Goal: Task Accomplishment & Management: Complete application form

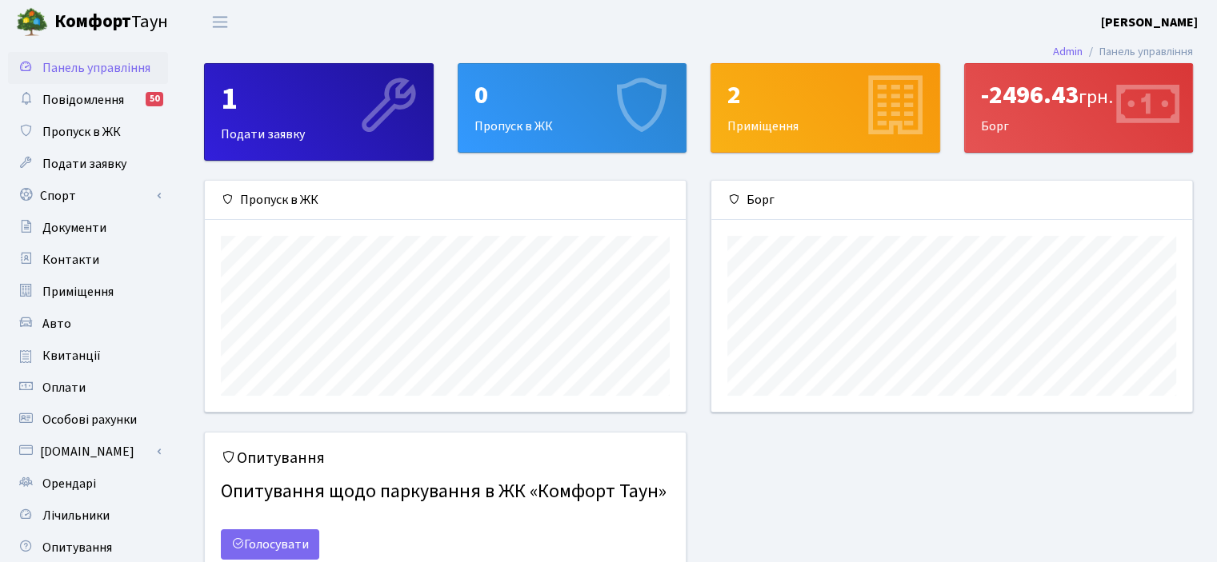
scroll to position [230, 480]
click at [42, 505] on link "Лічильники" at bounding box center [88, 516] width 160 height 32
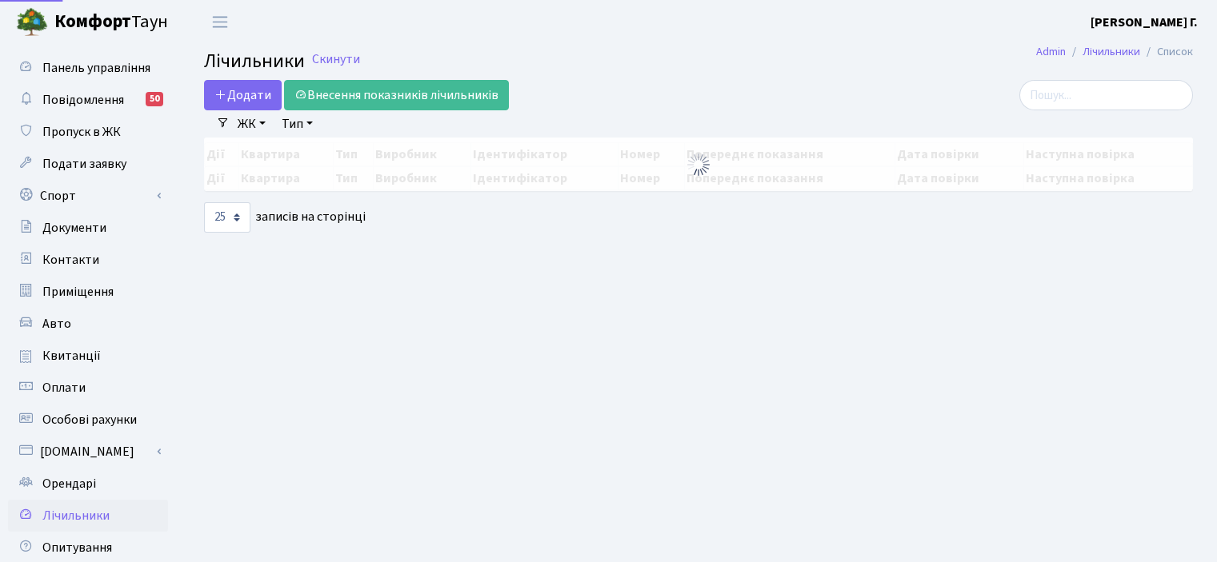
select select "25"
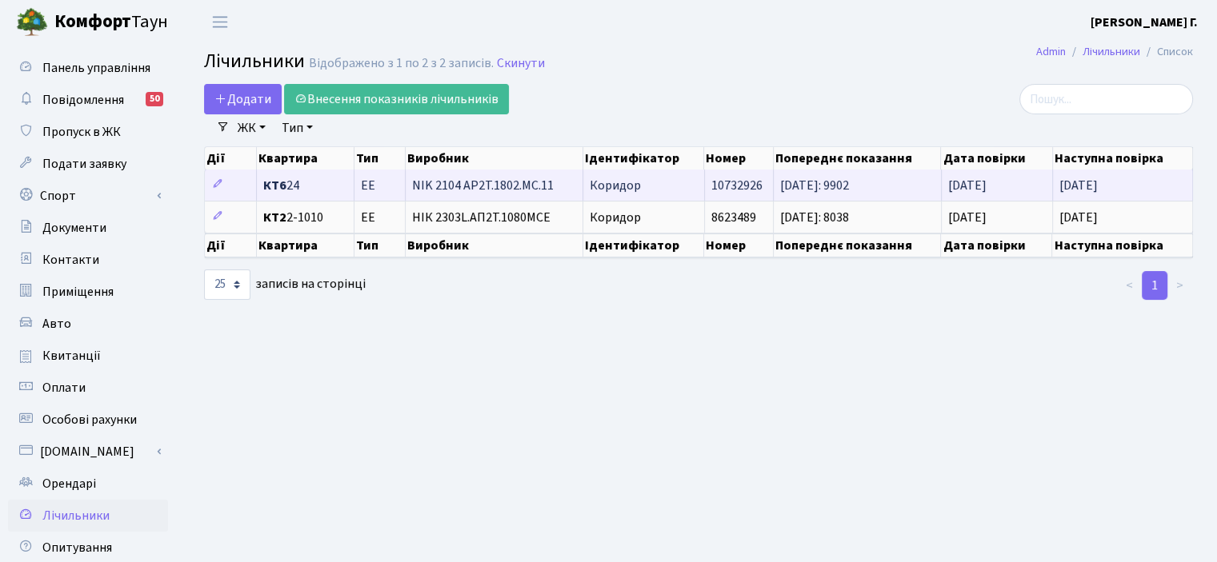
click at [309, 188] on span "КТ6 24" at bounding box center [305, 185] width 84 height 13
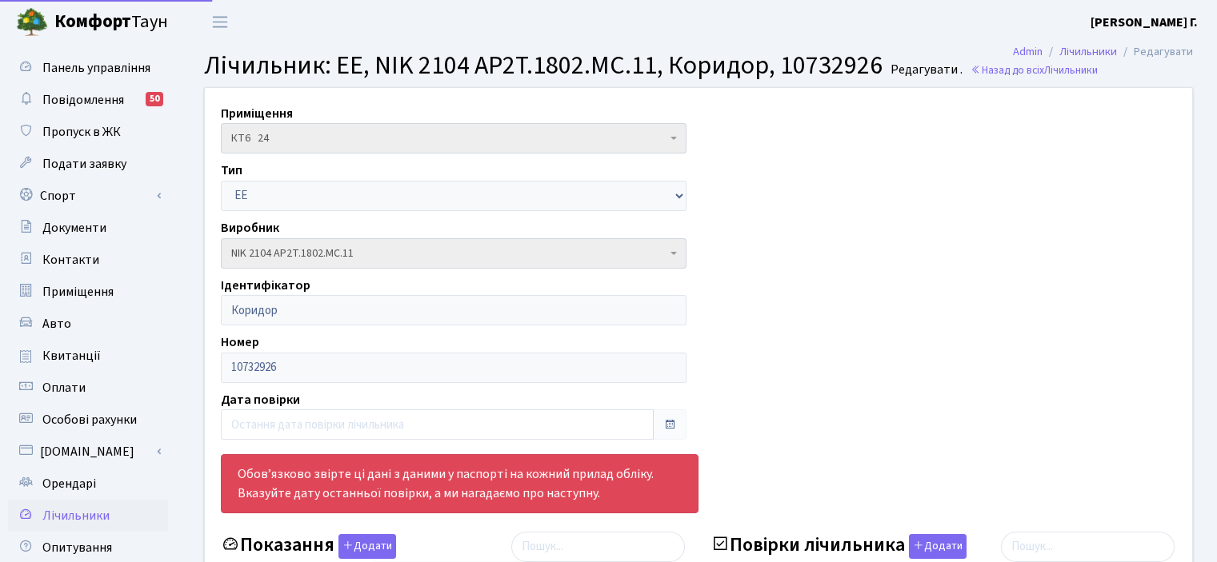
select select "25"
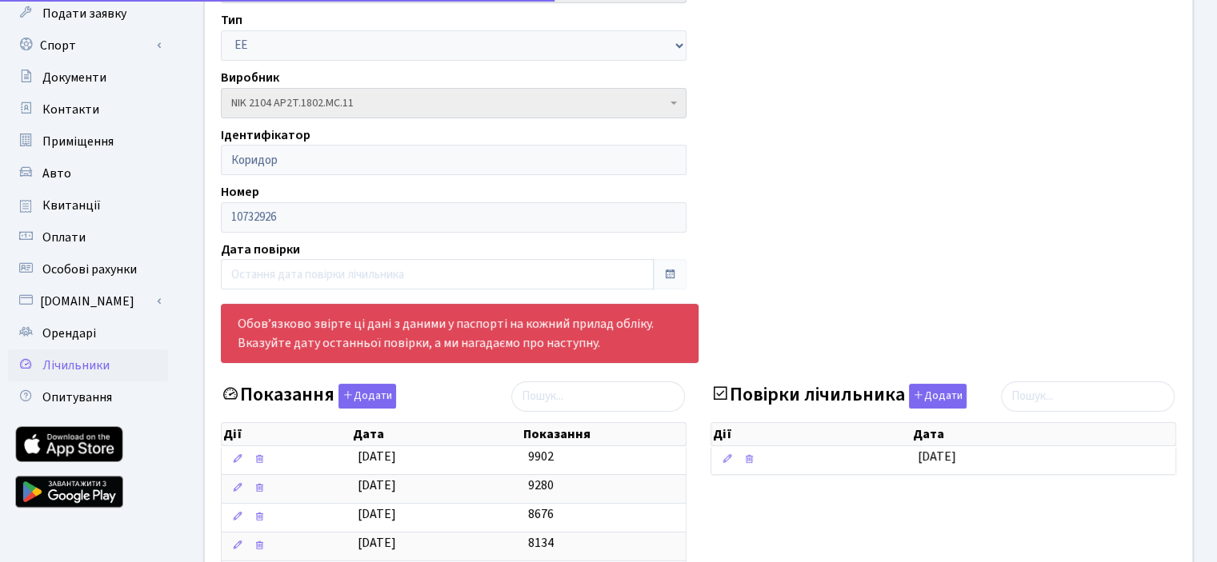
scroll to position [400, 0]
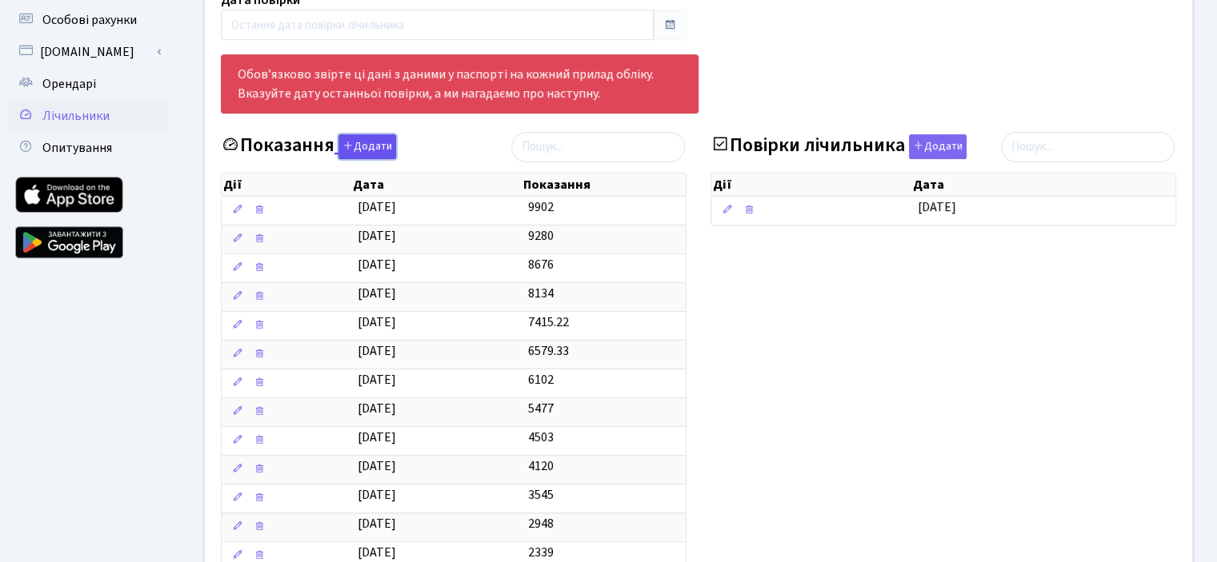
click at [367, 153] on button "Додати" at bounding box center [367, 146] width 58 height 25
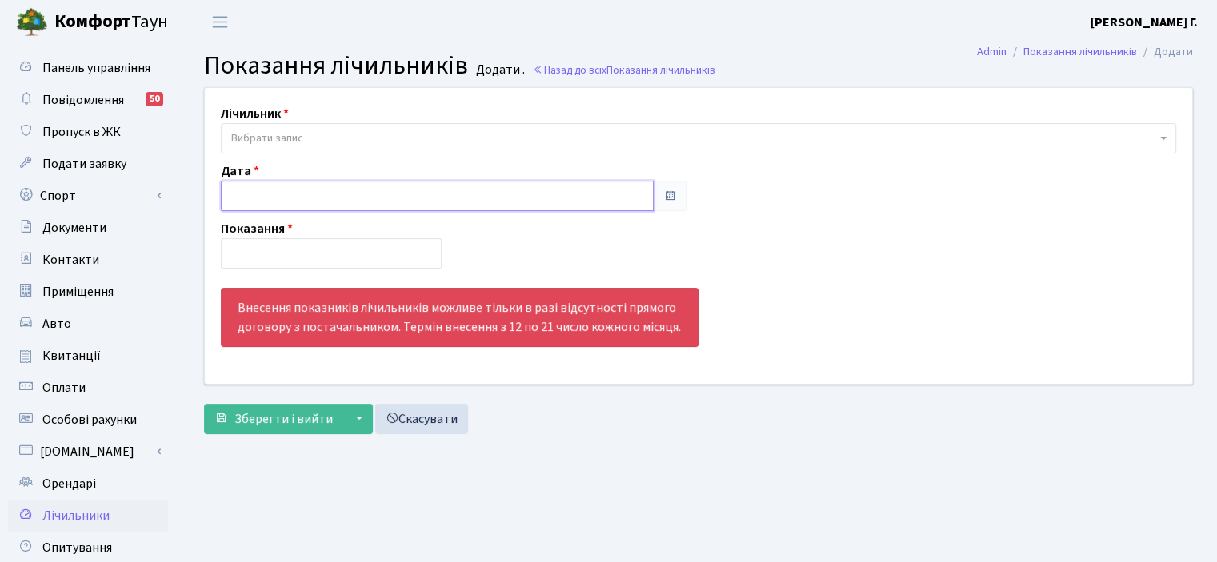
click at [320, 194] on input "text" at bounding box center [437, 196] width 433 height 30
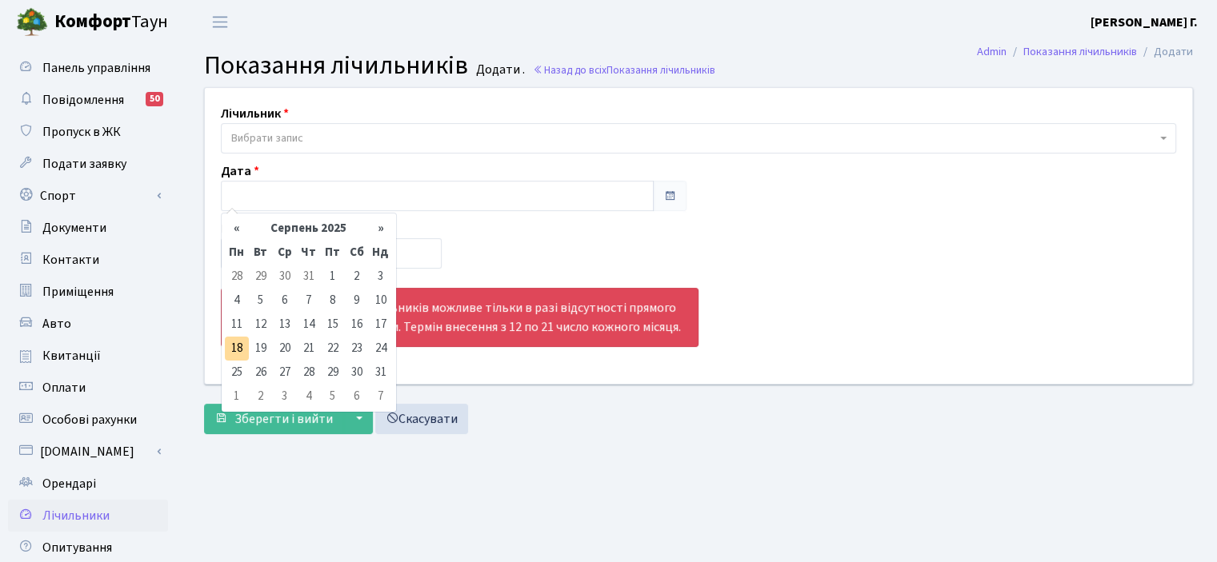
click at [230, 350] on td "18" at bounding box center [237, 349] width 24 height 24
type input "[DATE]"
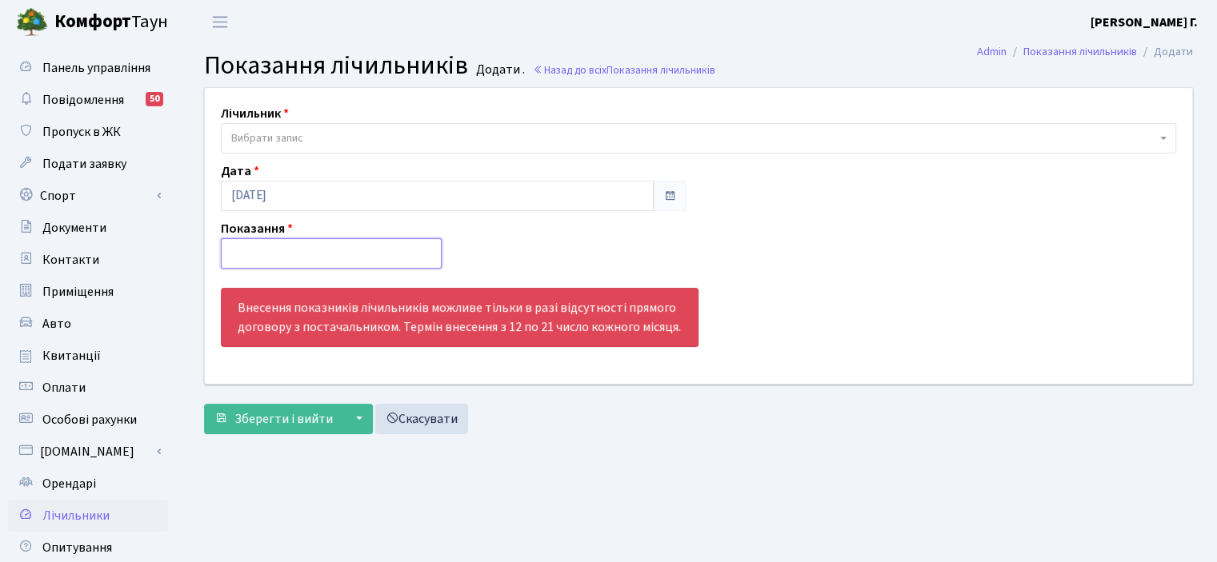
click at [290, 256] on input "number" at bounding box center [331, 253] width 221 height 30
type input "10532"
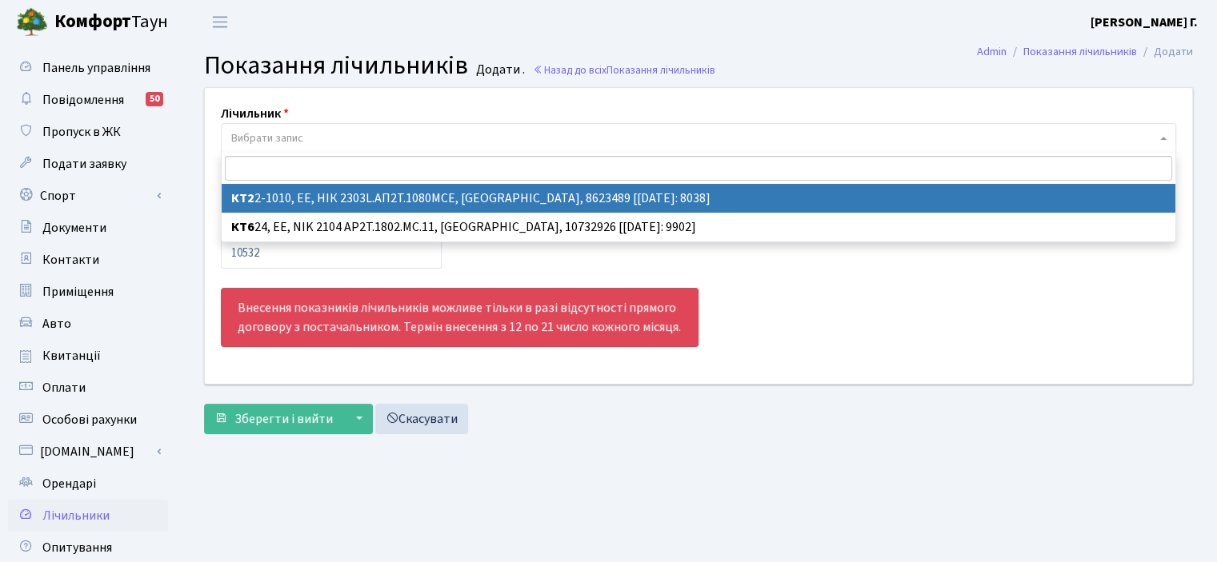
click at [350, 140] on span "Вибрати запис" at bounding box center [693, 138] width 925 height 16
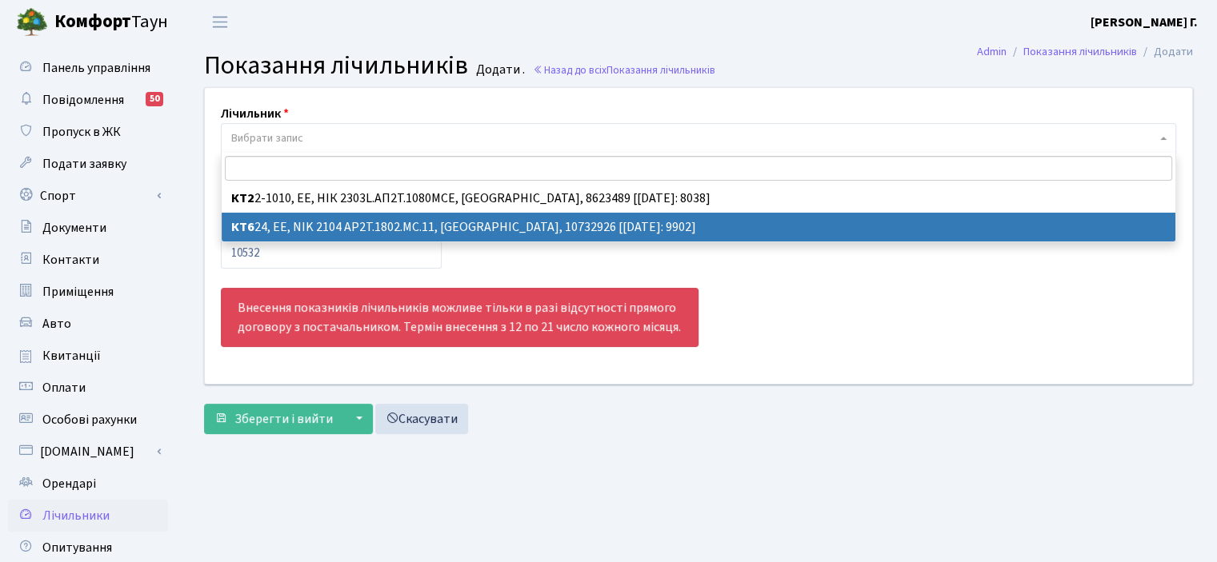
select select "19852"
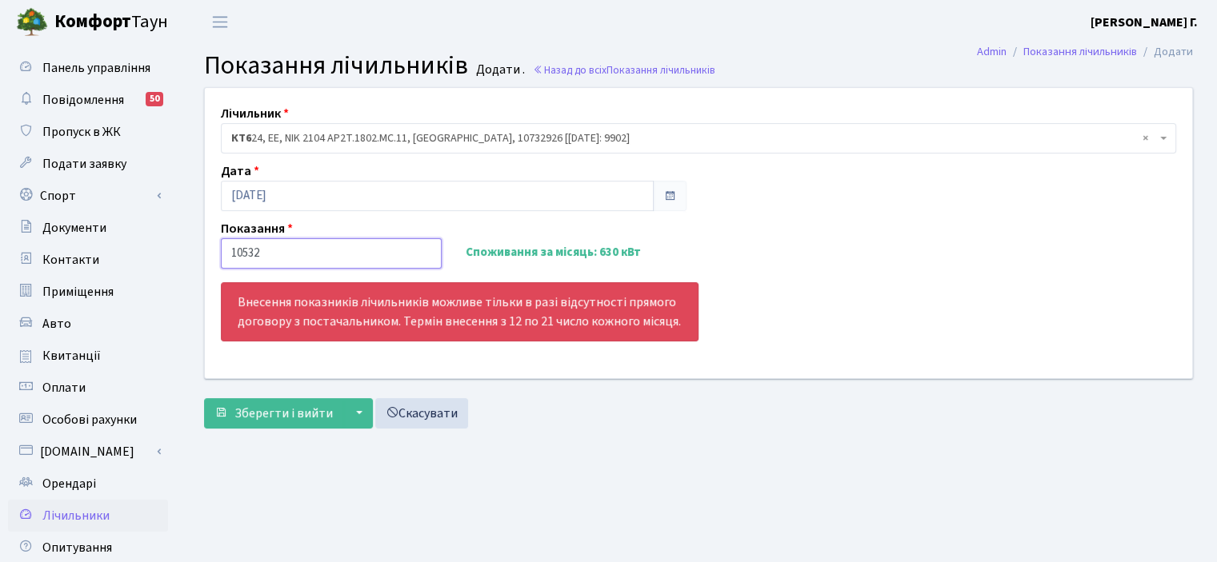
click at [290, 261] on input "10532" at bounding box center [331, 253] width 221 height 30
click at [226, 406] on span "submit" at bounding box center [220, 412] width 13 height 13
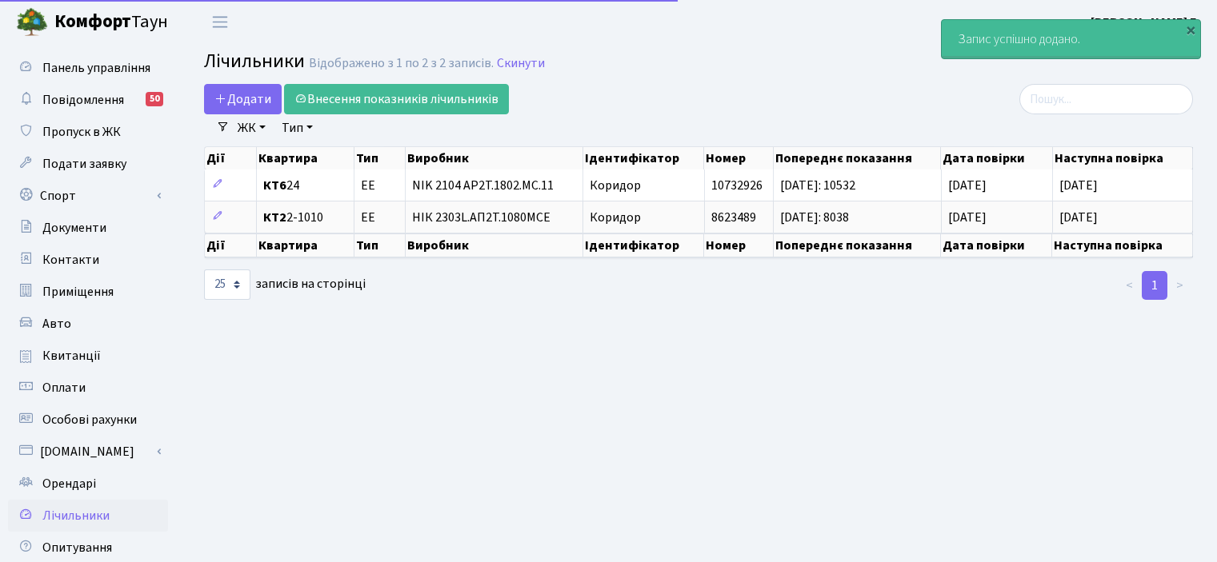
select select "25"
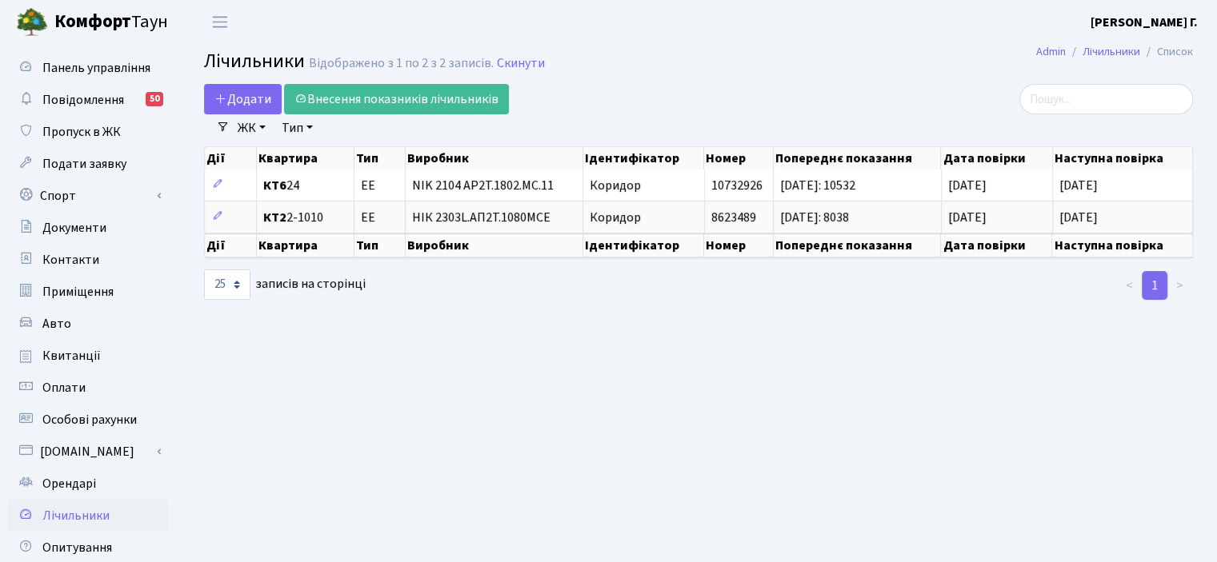
click at [48, 508] on span "Лічильники" at bounding box center [75, 516] width 67 height 18
select select "25"
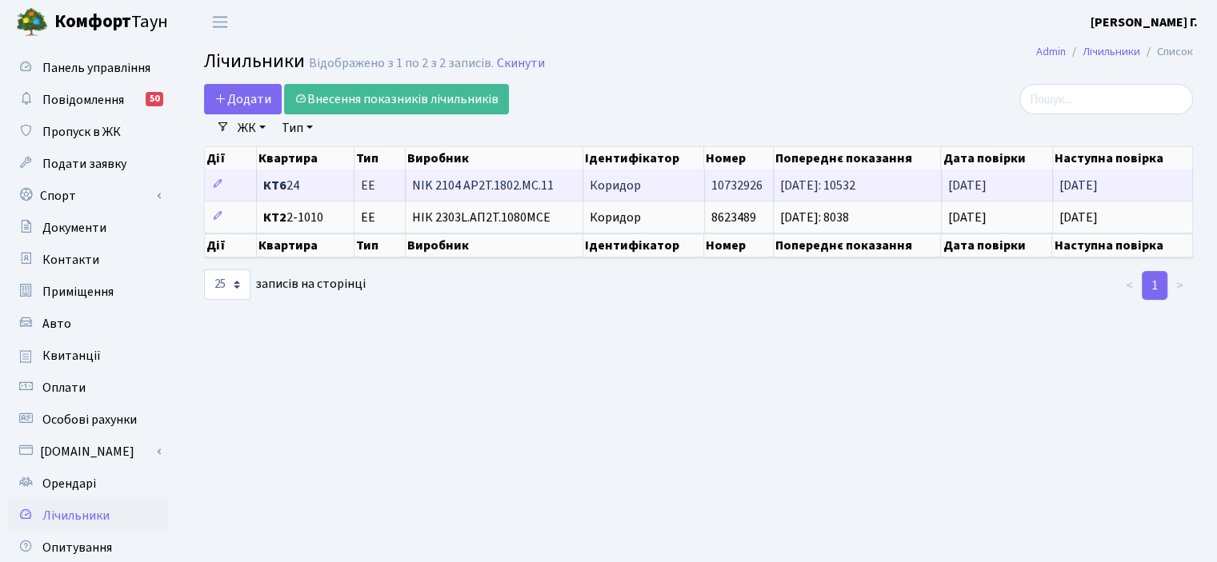
click at [294, 185] on span "КТ6 24" at bounding box center [305, 185] width 84 height 13
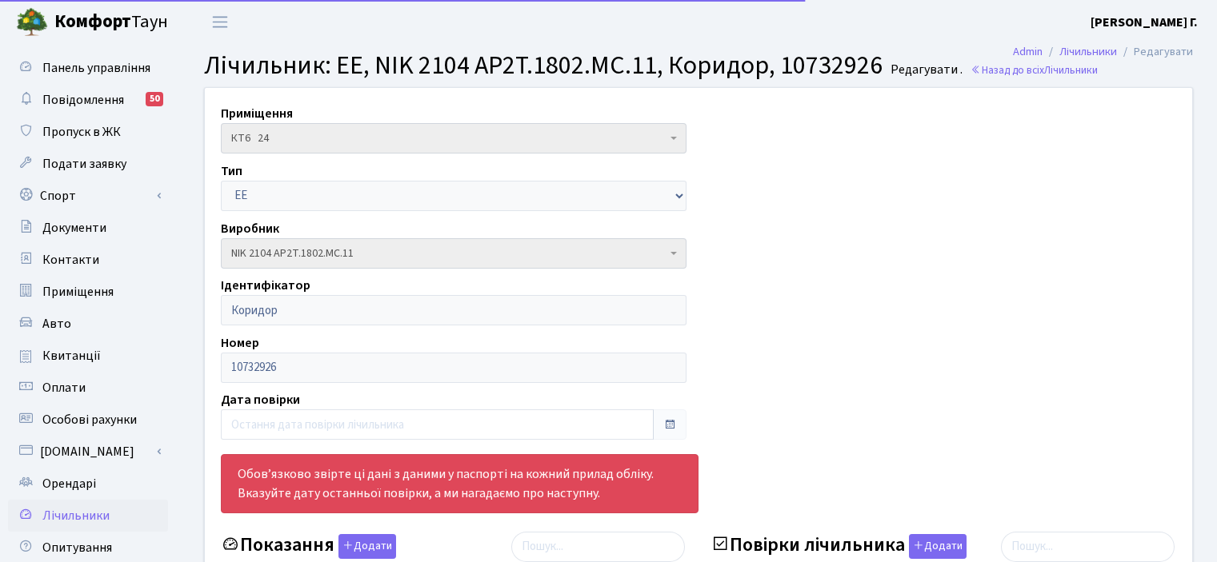
select select "25"
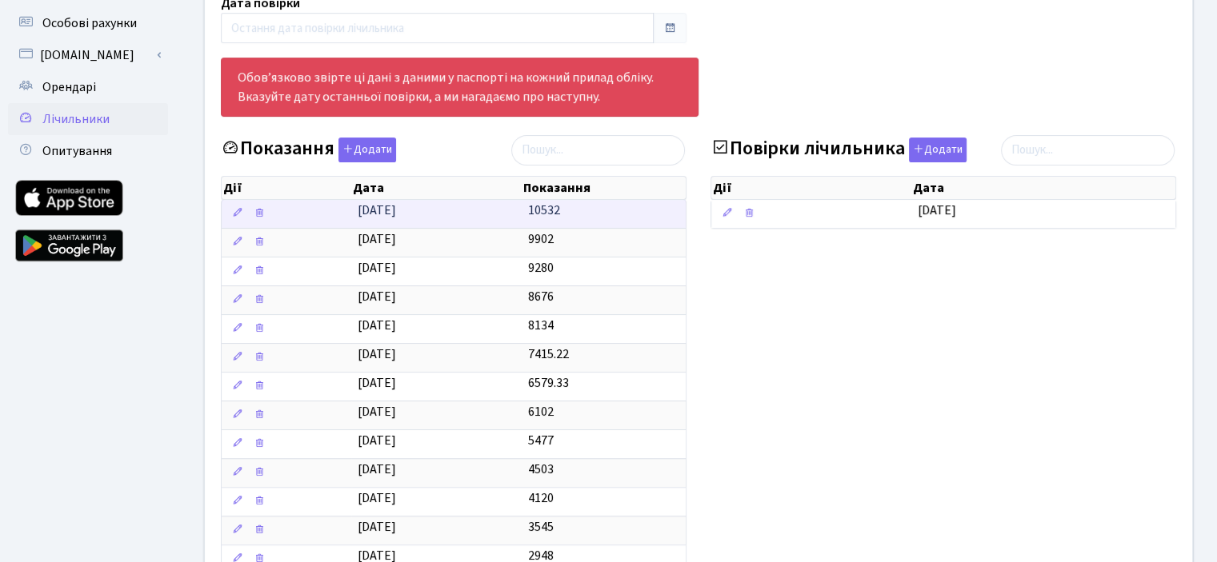
scroll to position [400, 0]
